Goal: Transaction & Acquisition: Subscribe to service/newsletter

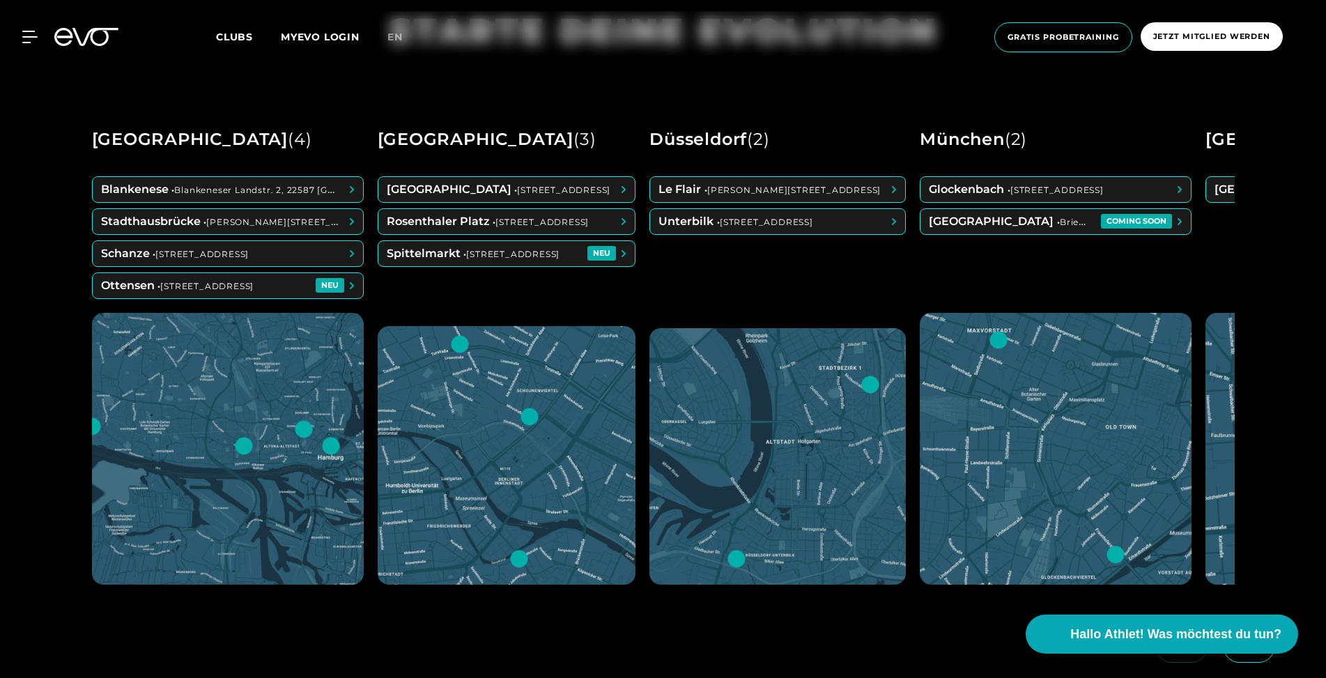
scroll to position [750, 0]
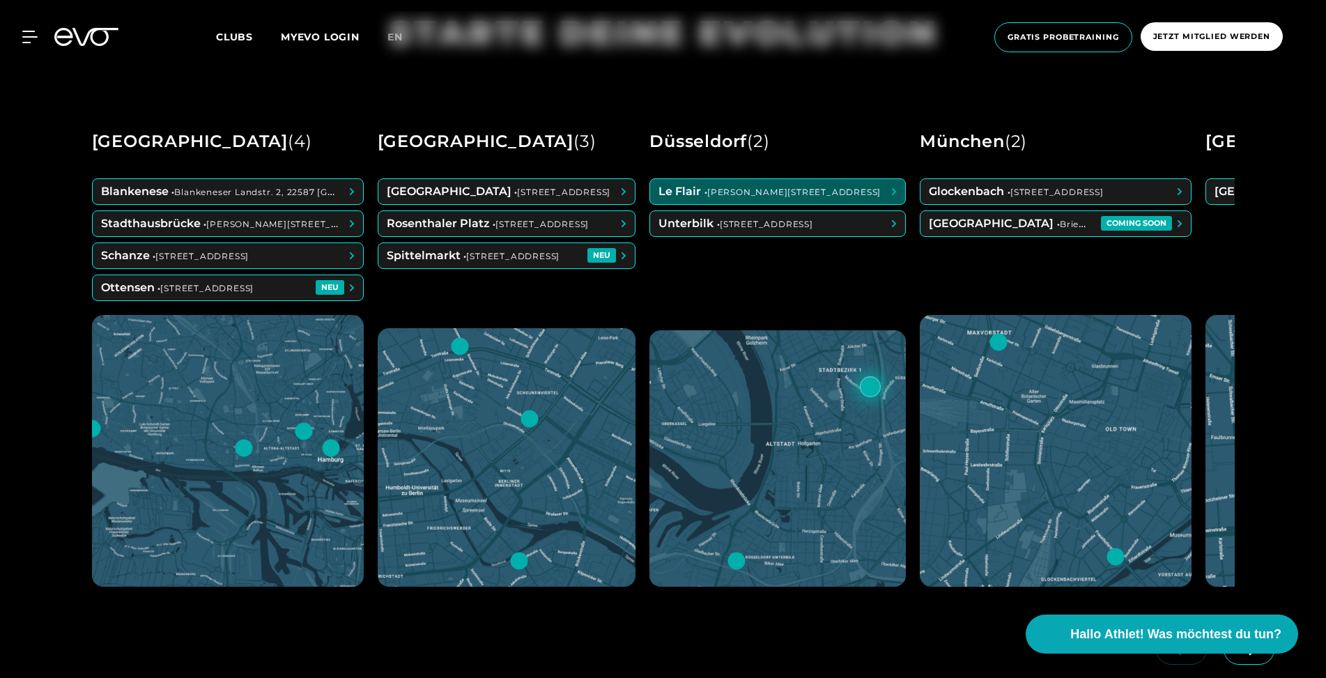
click at [756, 184] on span at bounding box center [777, 191] width 255 height 25
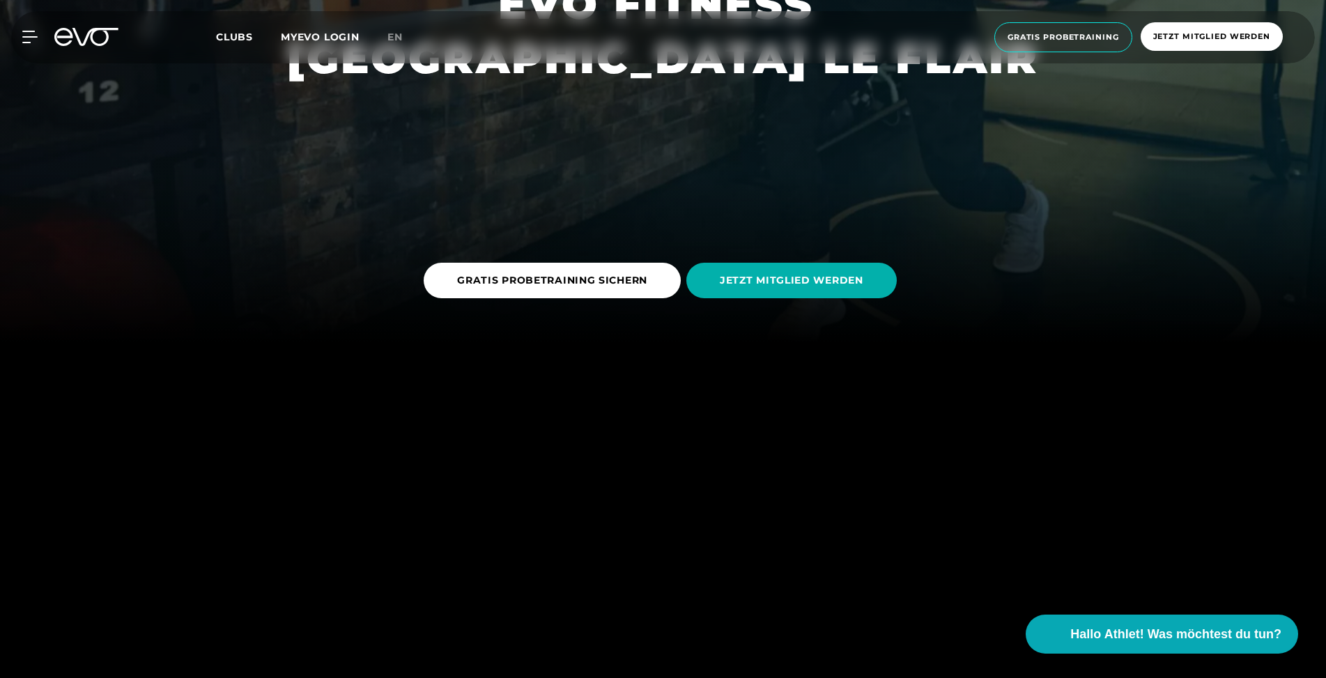
click at [777, 307] on link "JETZT MITGLIED WERDEN" at bounding box center [794, 280] width 216 height 56
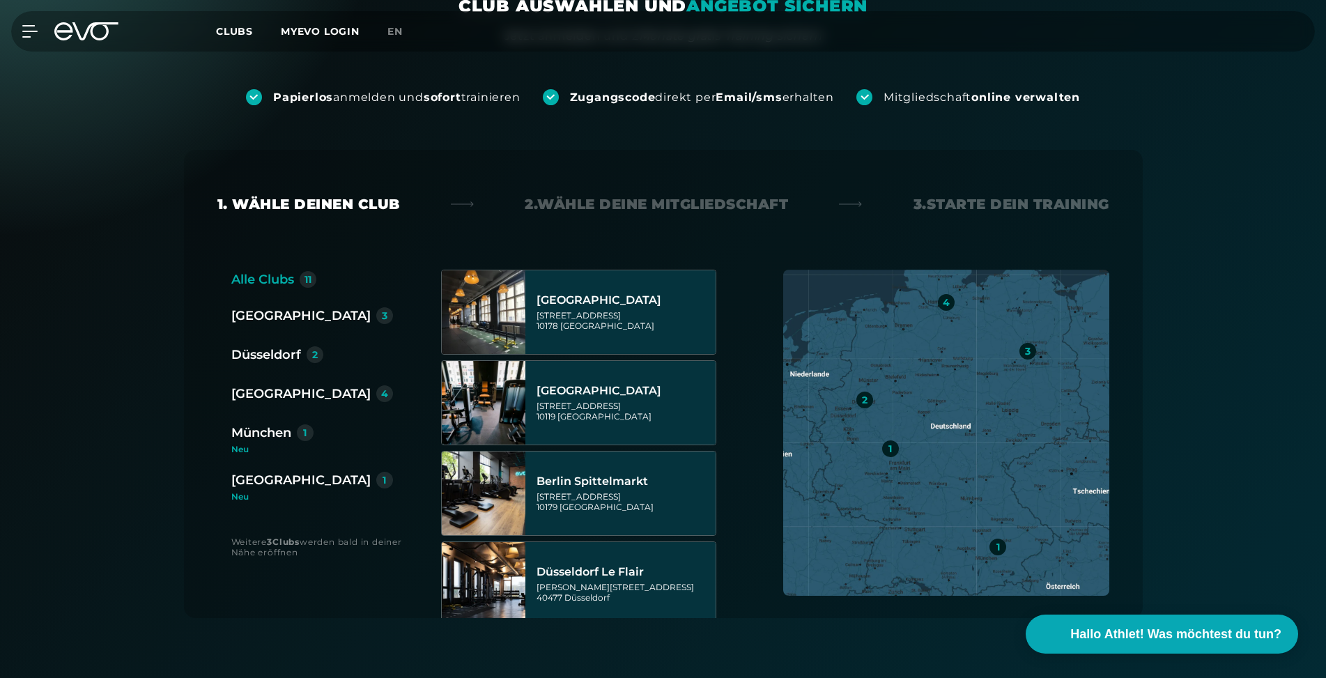
scroll to position [161, 0]
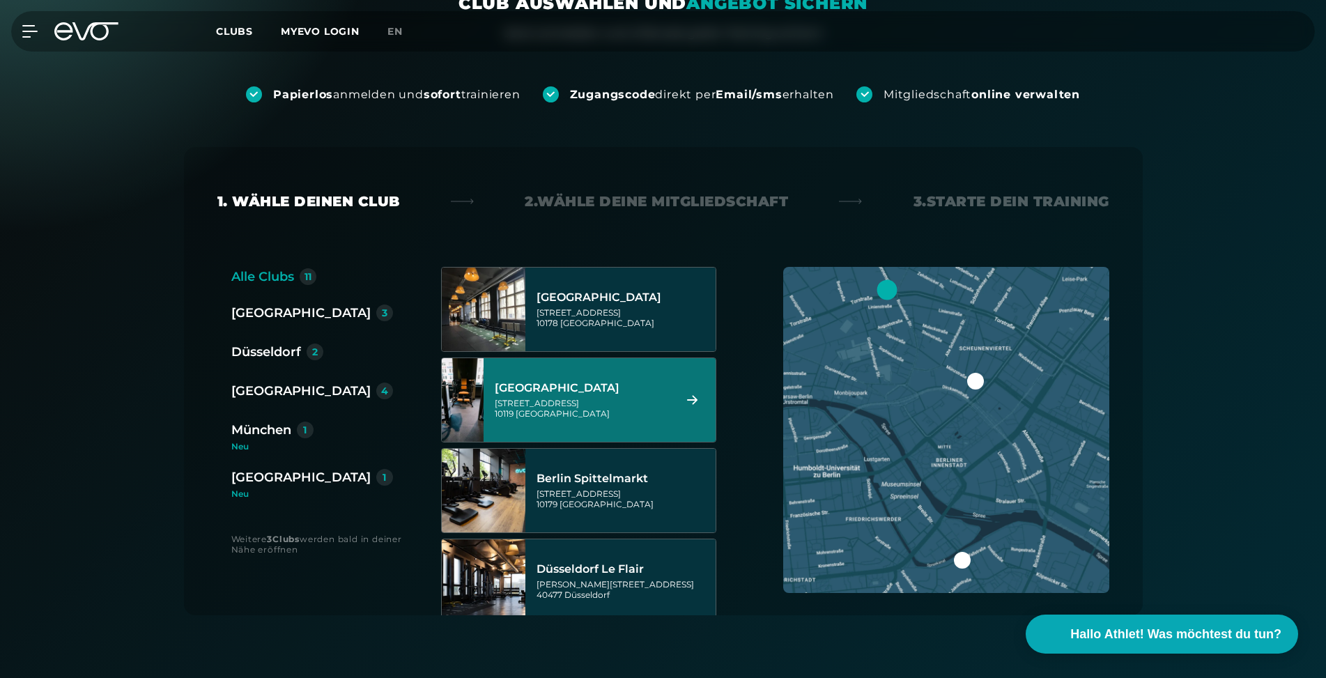
click at [275, 349] on div "Düsseldorf" at bounding box center [266, 352] width 70 height 20
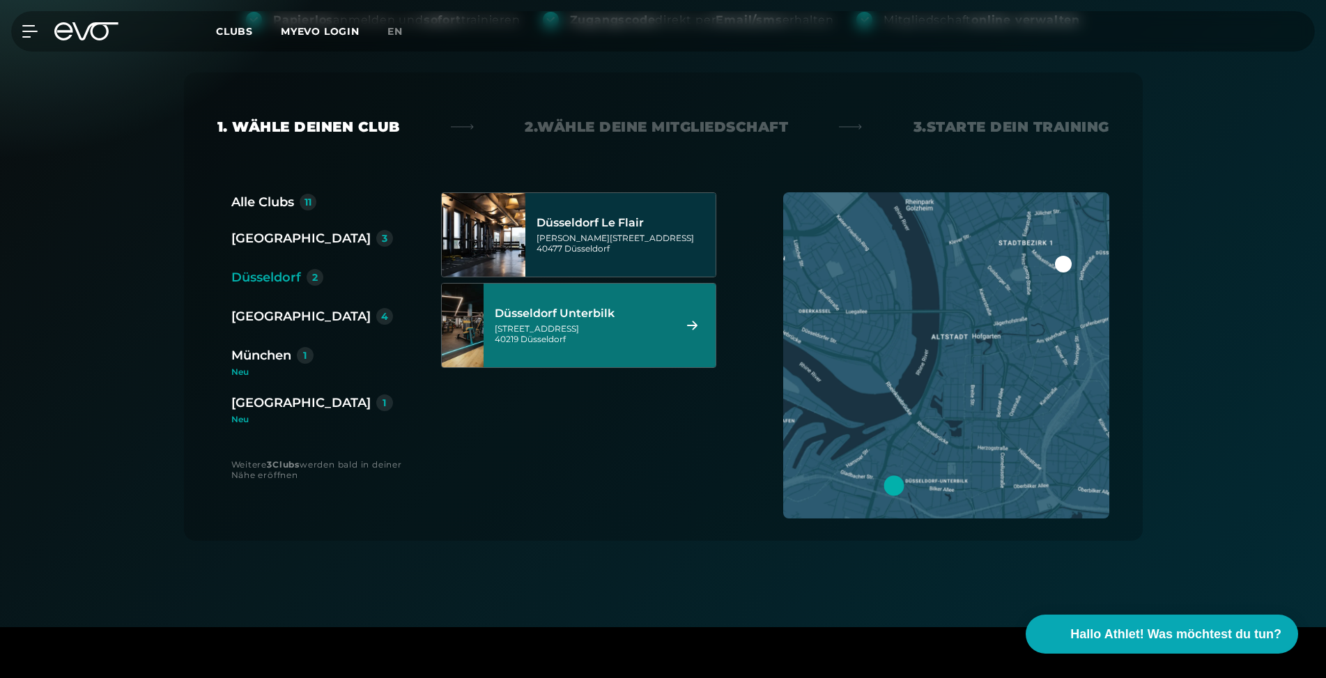
click at [620, 262] on div "Düsseldorf Le Flair Marc-Chagall-Straße 2 40477 Düsseldorf" at bounding box center [624, 234] width 175 height 61
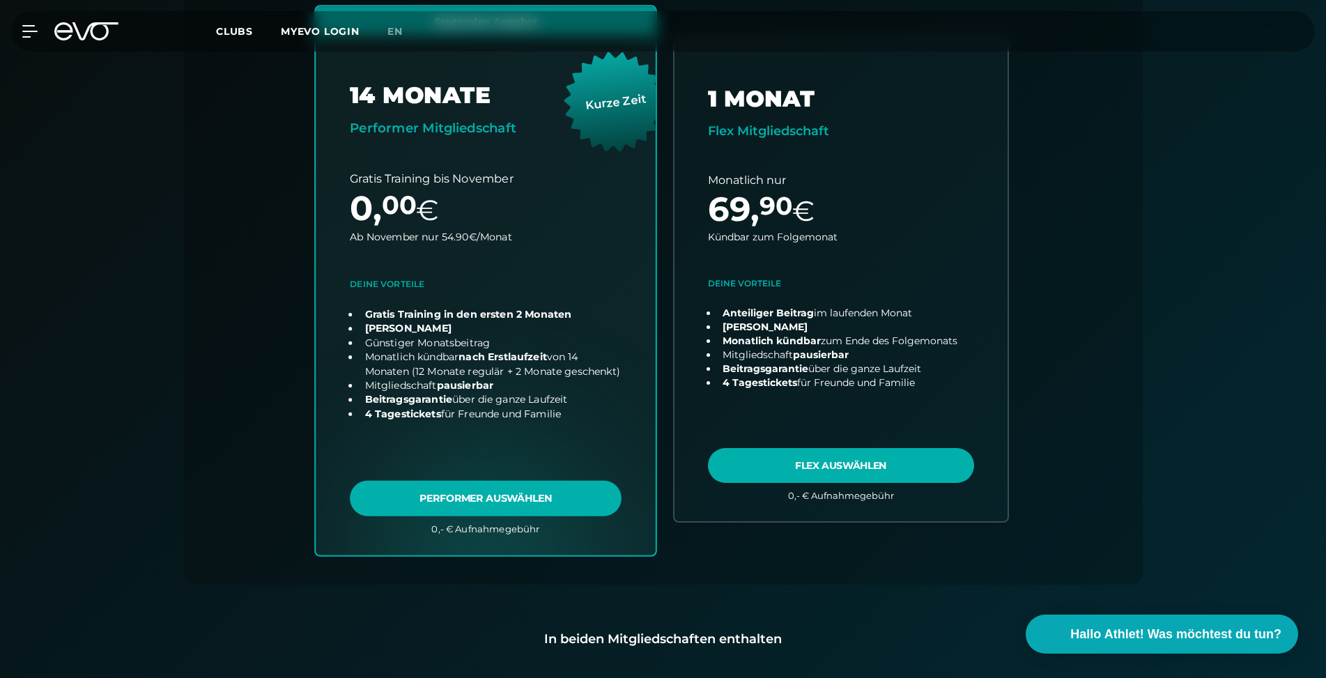
scroll to position [417, 0]
click at [538, 500] on link "choose plan" at bounding box center [486, 281] width 340 height 548
